Goal: Task Accomplishment & Management: Complete application form

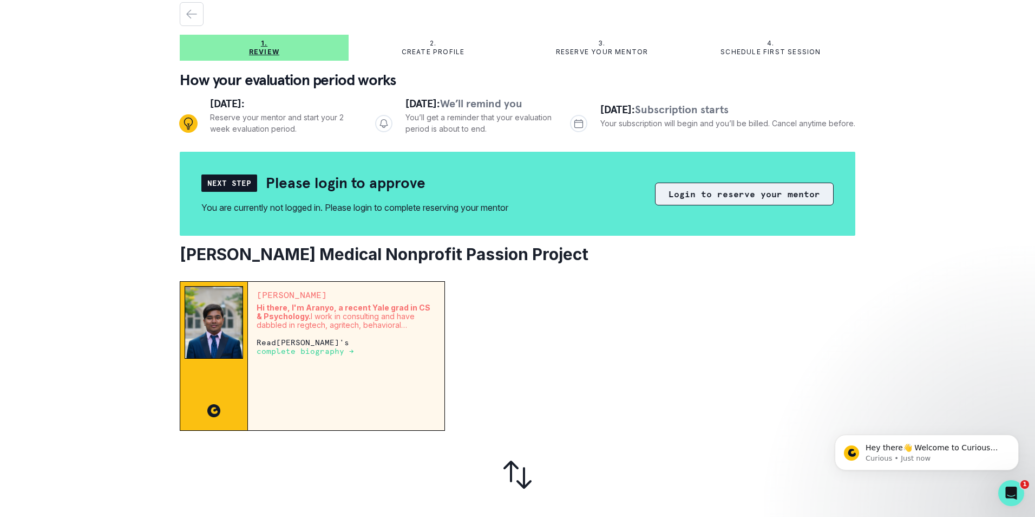
click at [702, 198] on button "Login to reserve your mentor" at bounding box center [744, 193] width 179 height 23
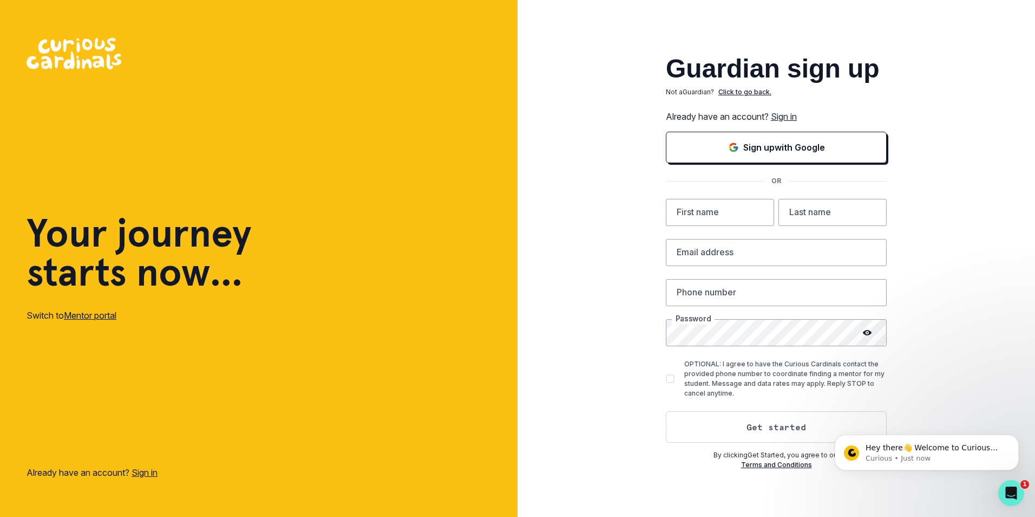
click at [787, 113] on link "Sign in" at bounding box center [784, 116] width 26 height 11
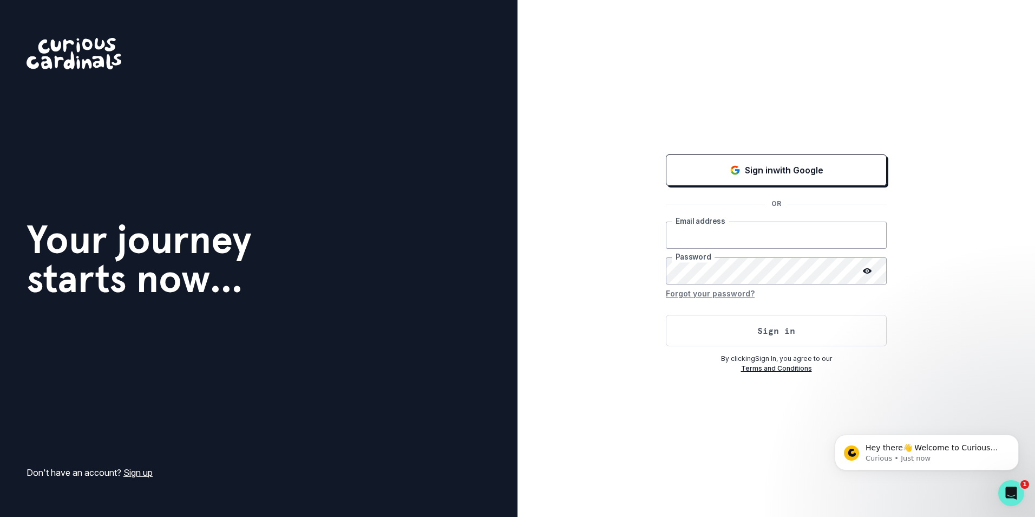
click at [701, 237] on input "email" at bounding box center [776, 234] width 221 height 27
type input "[EMAIL_ADDRESS][DOMAIN_NAME]"
click at [666, 315] on button "Sign in" at bounding box center [776, 330] width 221 height 31
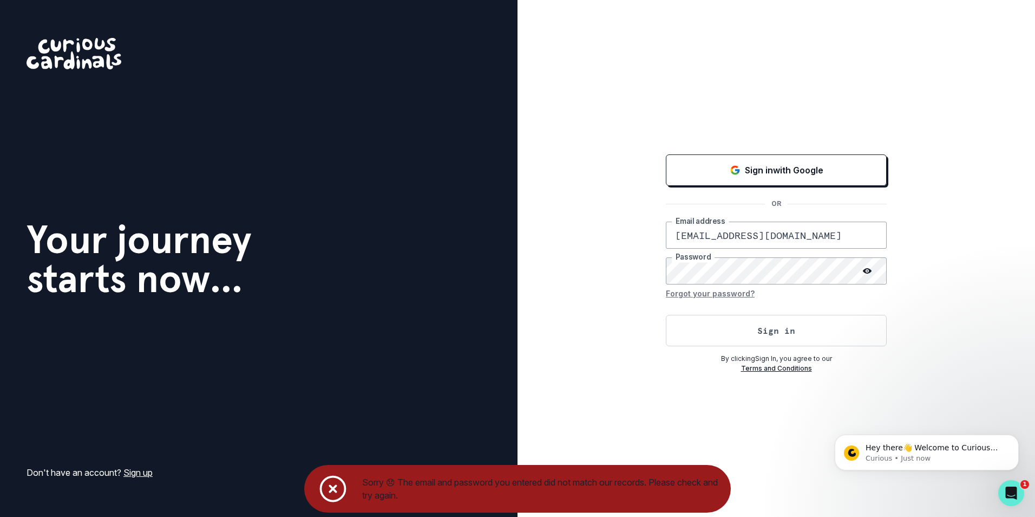
click at [642, 266] on div "Sign in with Google OR [EMAIL_ADDRESS][DOMAIN_NAME] Email address Password Forg…" at bounding box center [777, 258] width 518 height 517
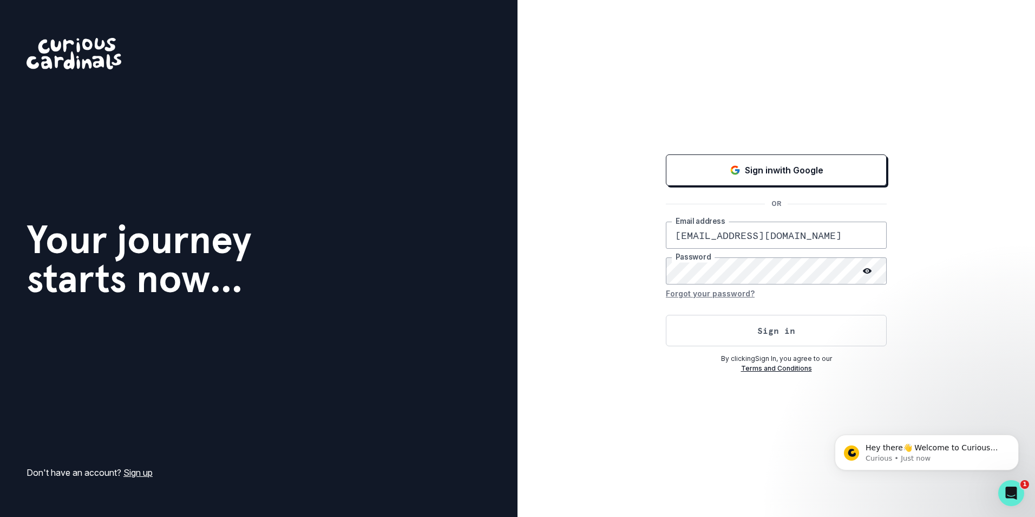
click at [666, 315] on button "Sign in" at bounding box center [776, 330] width 221 height 31
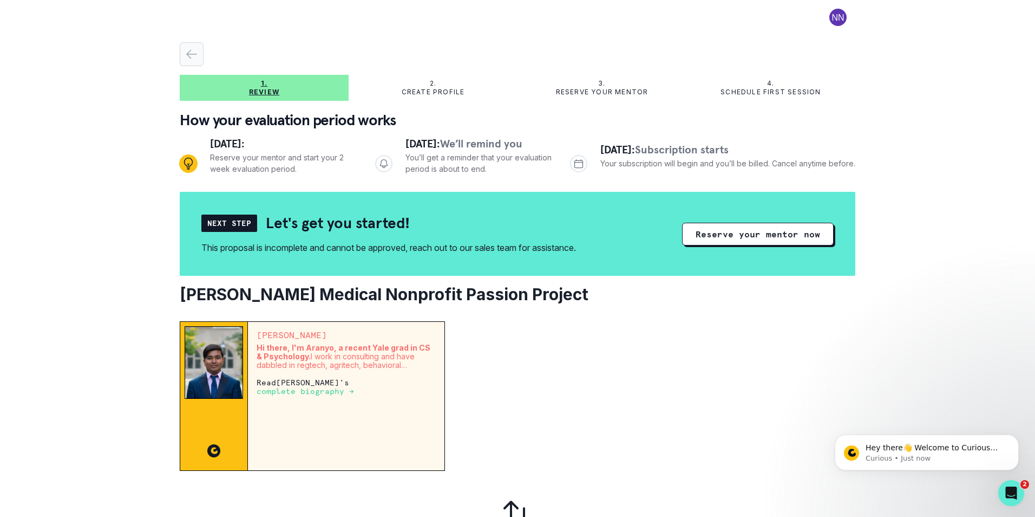
click at [183, 51] on div "button" at bounding box center [191, 54] width 23 height 13
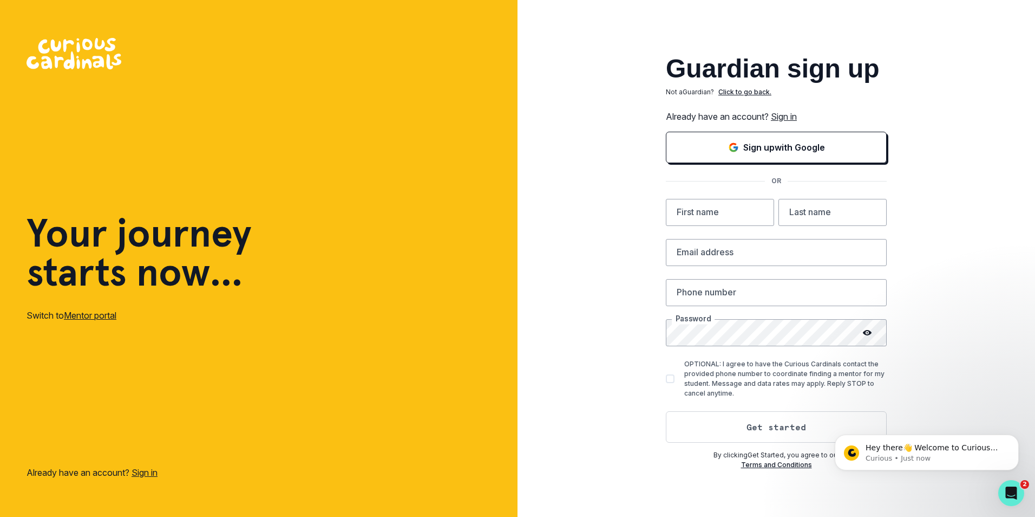
click at [788, 119] on link "Sign in" at bounding box center [784, 116] width 26 height 11
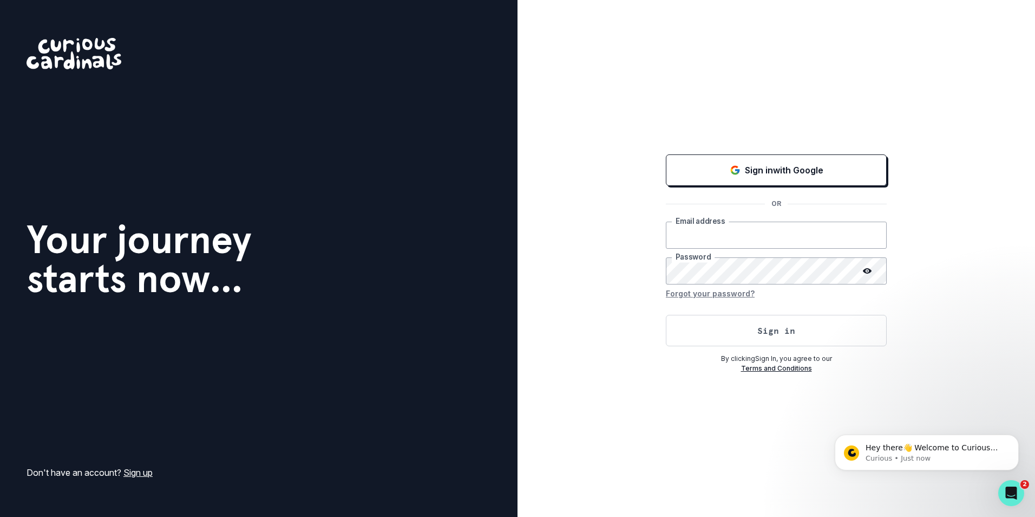
click at [724, 240] on input "email" at bounding box center [776, 234] width 221 height 27
type input "[EMAIL_ADDRESS][DOMAIN_NAME]"
click at [666, 315] on button "Sign in" at bounding box center [776, 330] width 221 height 31
